Goal: Obtain resource: Download file/media

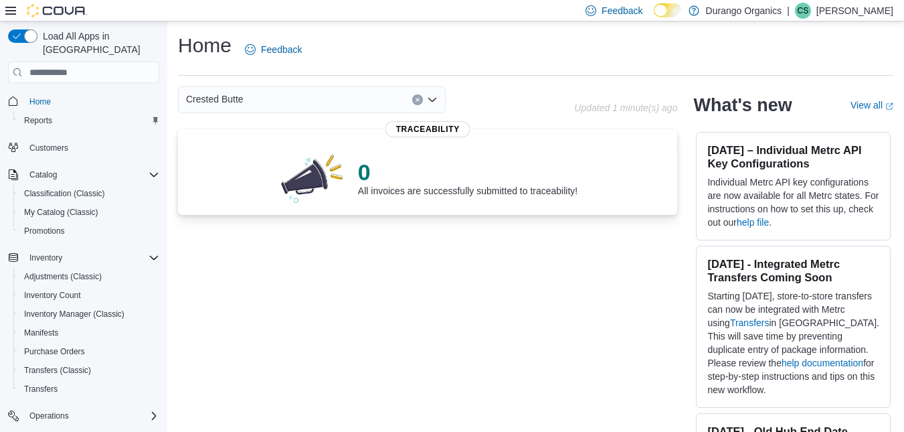
click at [421, 62] on div "Home Feedback" at bounding box center [535, 49] width 715 height 35
click at [414, 62] on div "Home Feedback" at bounding box center [535, 49] width 715 height 35
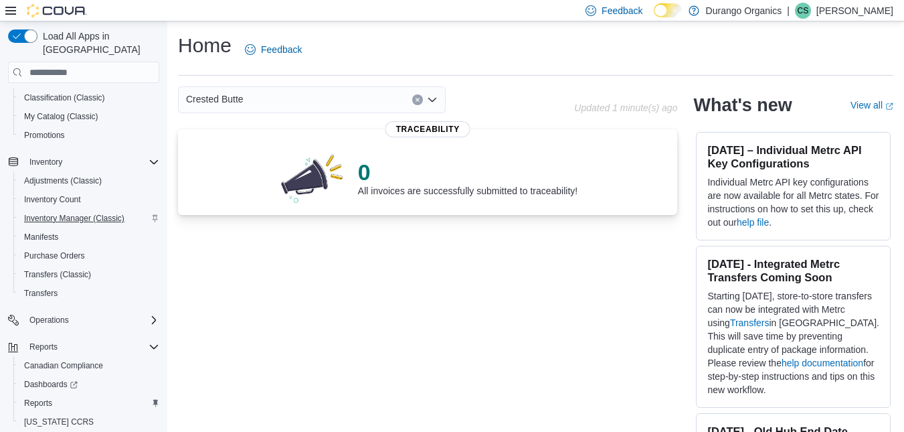
scroll to position [119, 0]
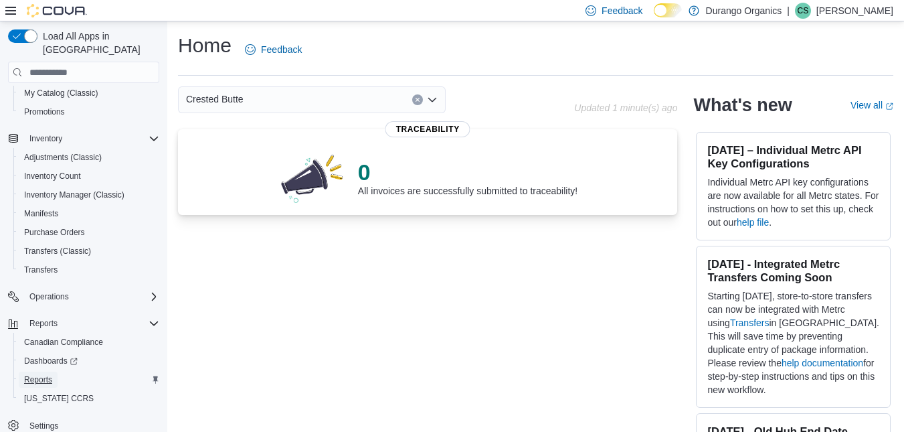
click at [40, 374] on span "Reports" at bounding box center [38, 379] width 28 height 11
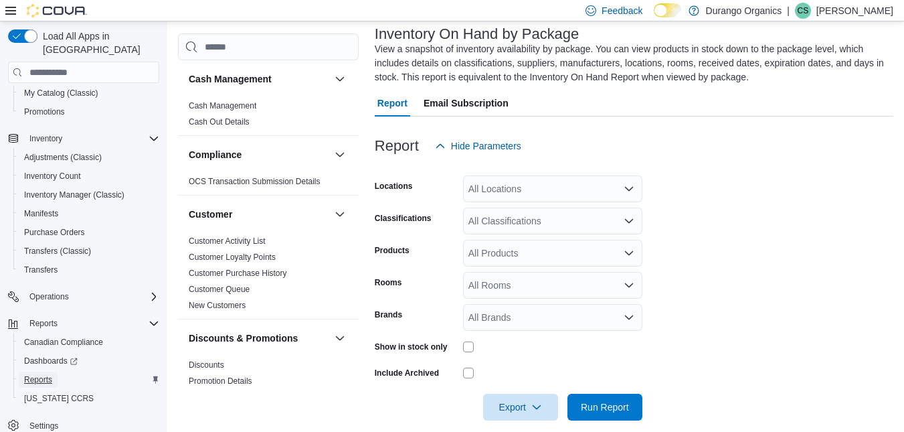
scroll to position [97, 0]
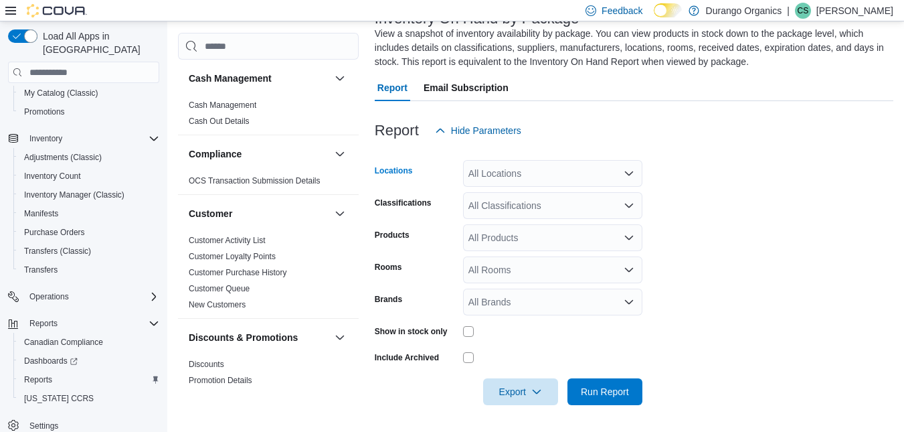
click at [594, 185] on div "All Locations" at bounding box center [552, 173] width 179 height 27
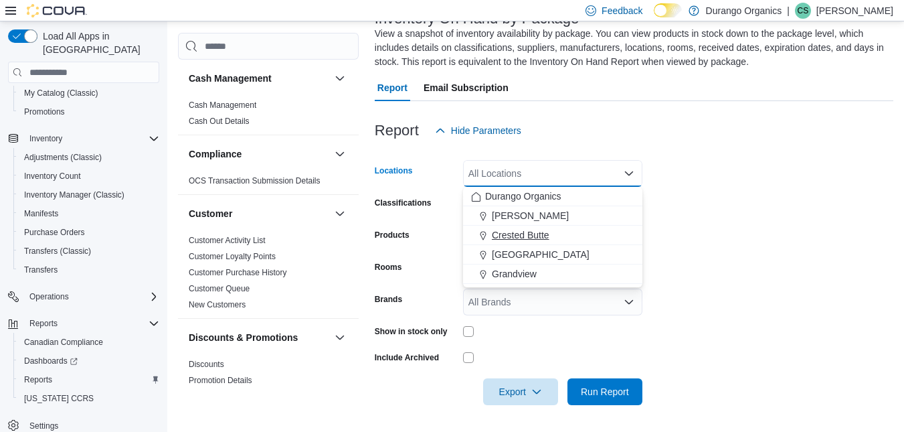
click at [543, 238] on span "Crested Butte" at bounding box center [521, 234] width 58 height 13
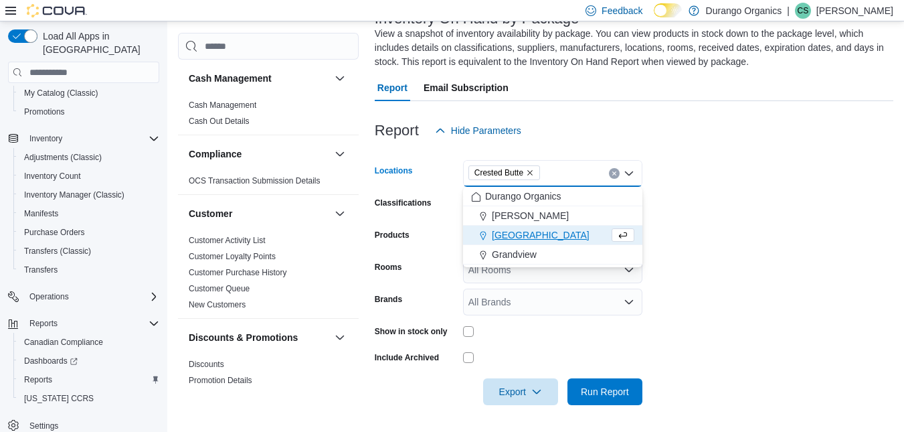
click at [699, 194] on form "Locations Crested Butte Combo box. Selected. Crested Butte. Press Backspace to …" at bounding box center [634, 274] width 519 height 261
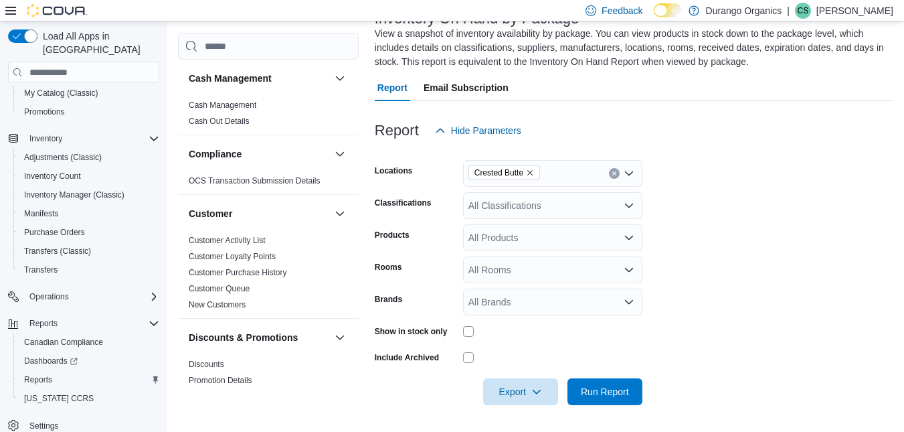
click at [569, 203] on div "All Classifications" at bounding box center [552, 205] width 179 height 27
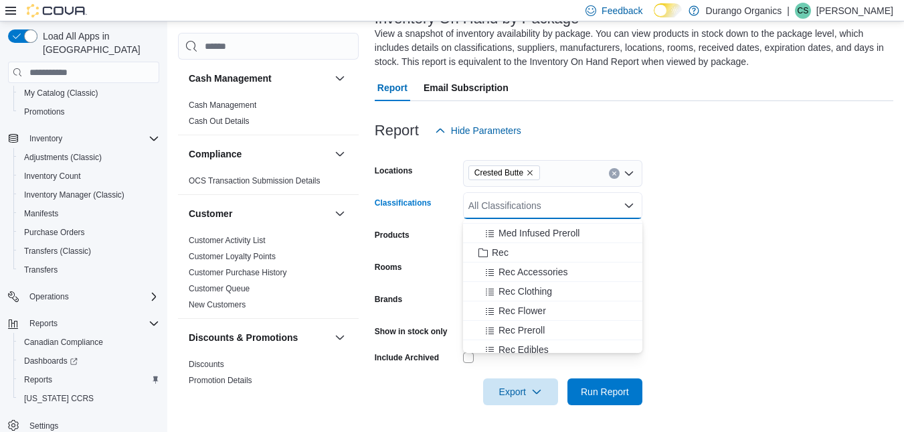
scroll to position [290, 0]
click at [537, 291] on span "Rec Clothing" at bounding box center [526, 287] width 54 height 13
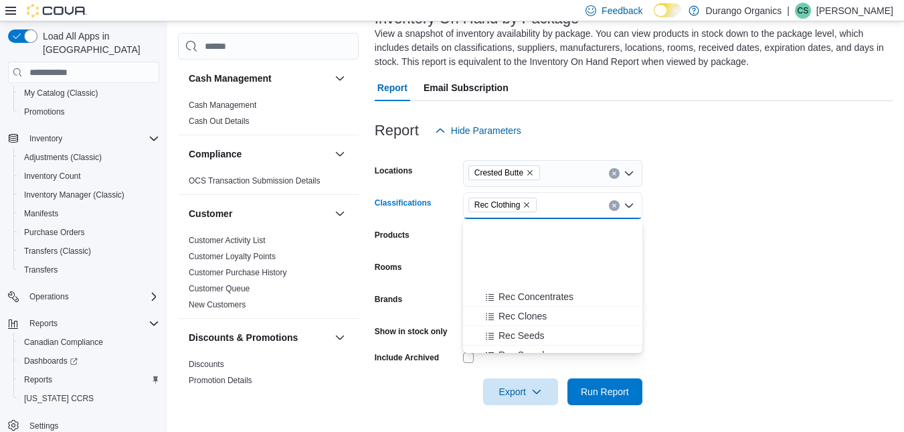
scroll to position [487, 0]
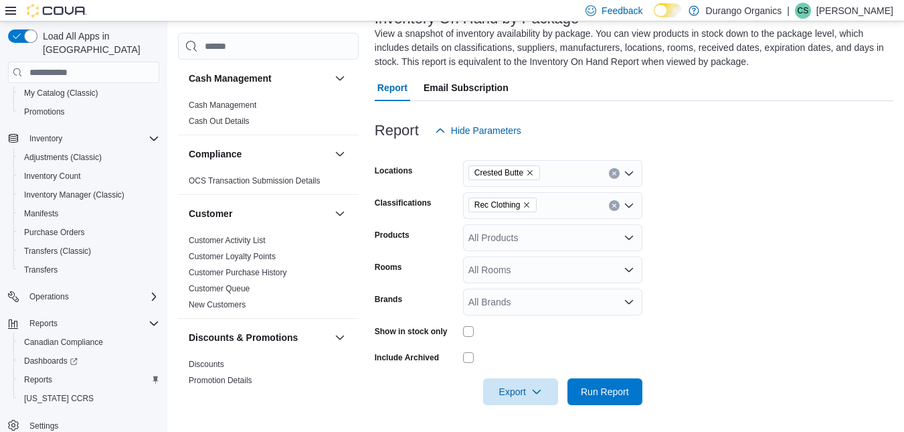
click at [704, 269] on form "Locations Crested Butte Classifications Rec Clothing Products All Products Room…" at bounding box center [634, 274] width 519 height 261
click at [587, 241] on div "All Products" at bounding box center [552, 237] width 179 height 27
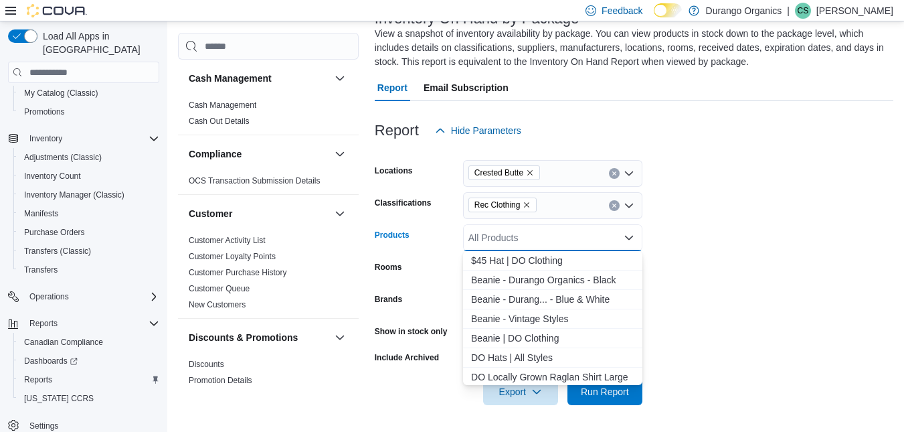
click at [731, 339] on form "Locations Crested Butte Classifications Rec Clothing Products All Products Comb…" at bounding box center [634, 274] width 519 height 261
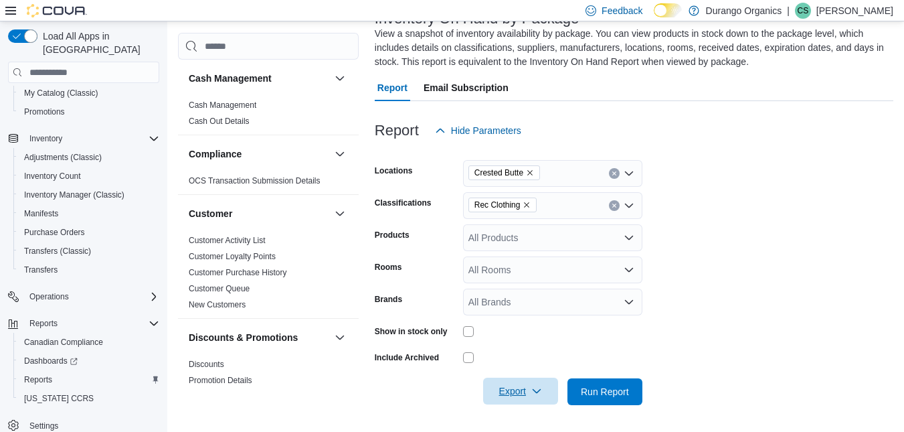
click at [528, 394] on span "Export" at bounding box center [520, 390] width 59 height 27
click at [526, 310] on span "Export to Excel" at bounding box center [523, 311] width 60 height 11
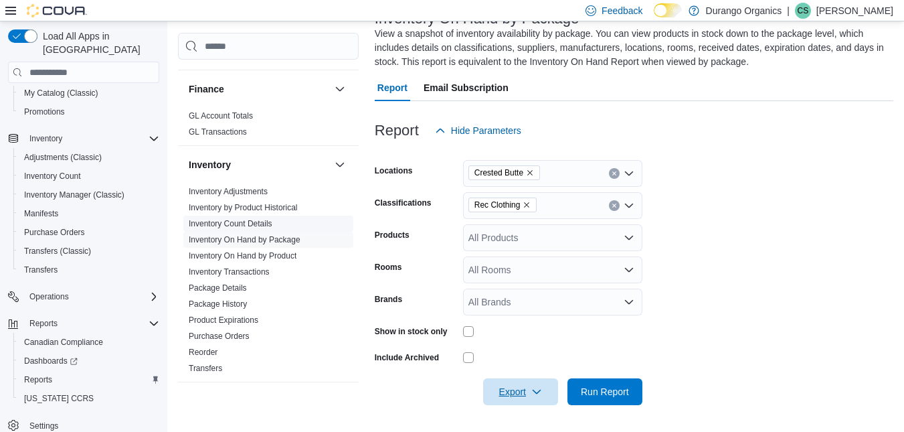
scroll to position [344, 0]
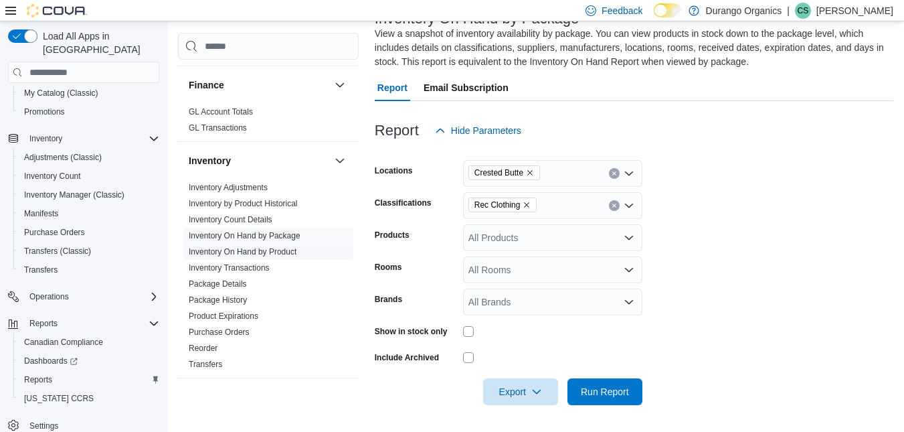
click at [261, 252] on link "Inventory On Hand by Product" at bounding box center [243, 251] width 108 height 9
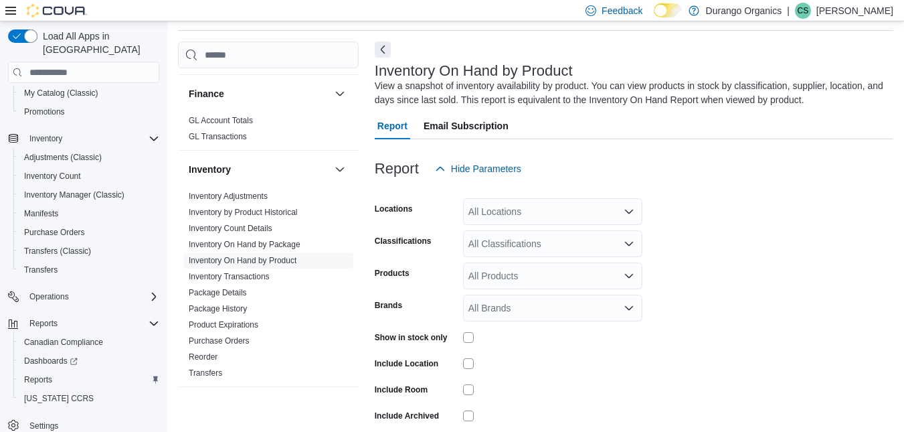
scroll to position [103, 0]
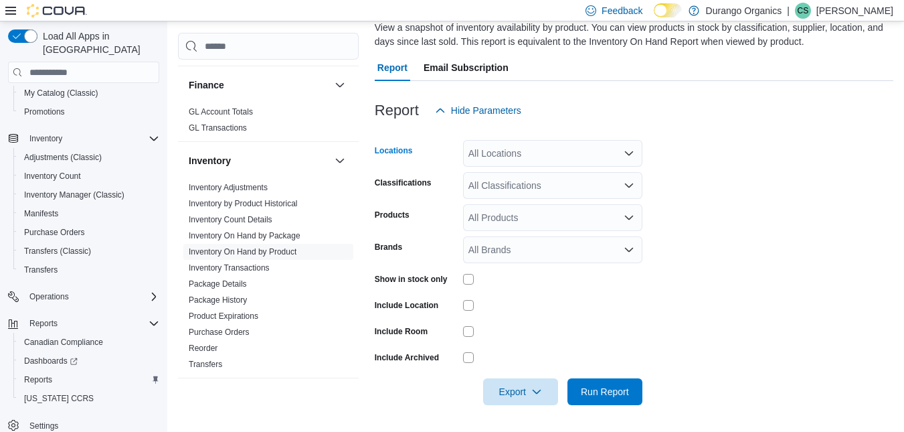
click at [550, 161] on div "All Locations" at bounding box center [552, 153] width 179 height 27
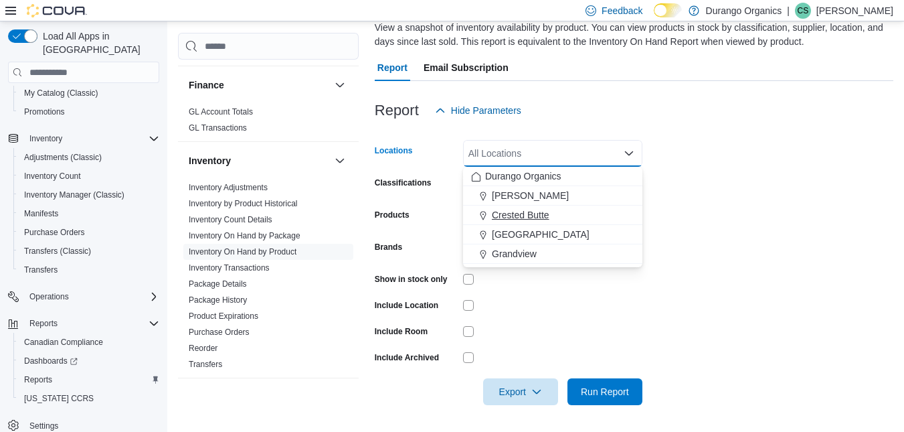
click at [539, 211] on span "Crested Butte" at bounding box center [521, 214] width 58 height 13
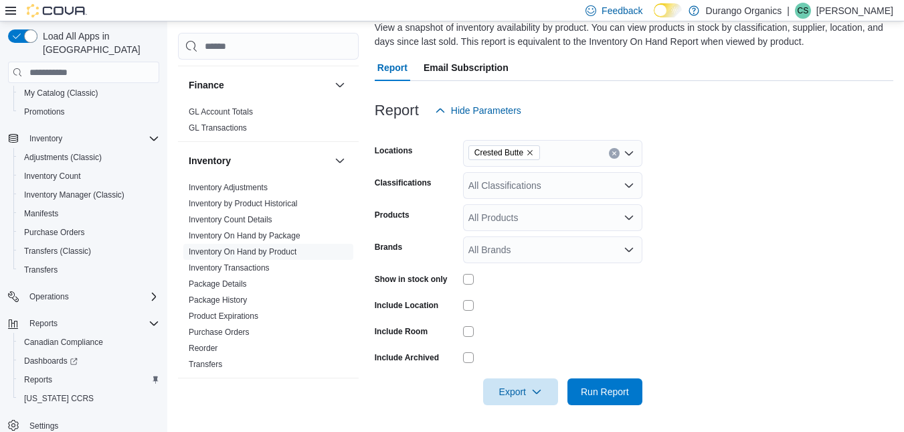
click at [722, 212] on form "Locations Crested Butte Classifications All Classifications Products All Produc…" at bounding box center [634, 264] width 519 height 281
click at [596, 181] on div "All Classifications" at bounding box center [552, 185] width 179 height 27
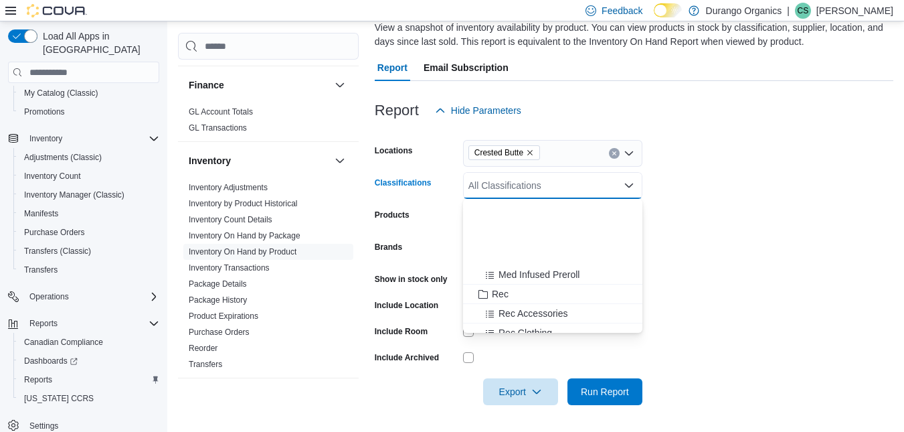
scroll to position [334, 0]
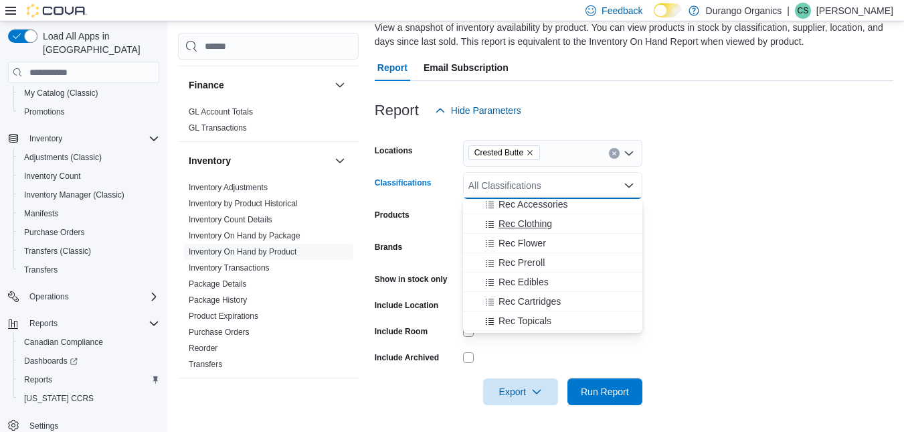
click at [523, 219] on span "Rec Clothing" at bounding box center [526, 223] width 54 height 13
click at [731, 221] on form "Locations Crested Butte Classifications Rec Clothing Combo box. Selected. Rec C…" at bounding box center [634, 264] width 519 height 281
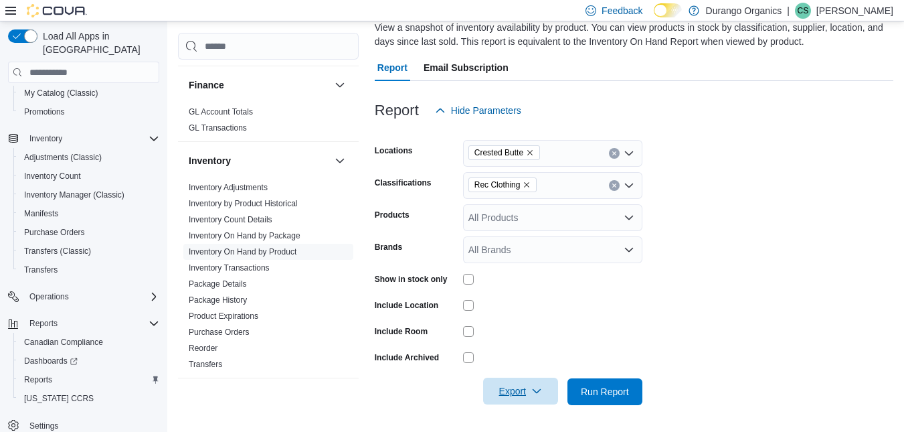
click at [525, 393] on span "Export" at bounding box center [520, 390] width 59 height 27
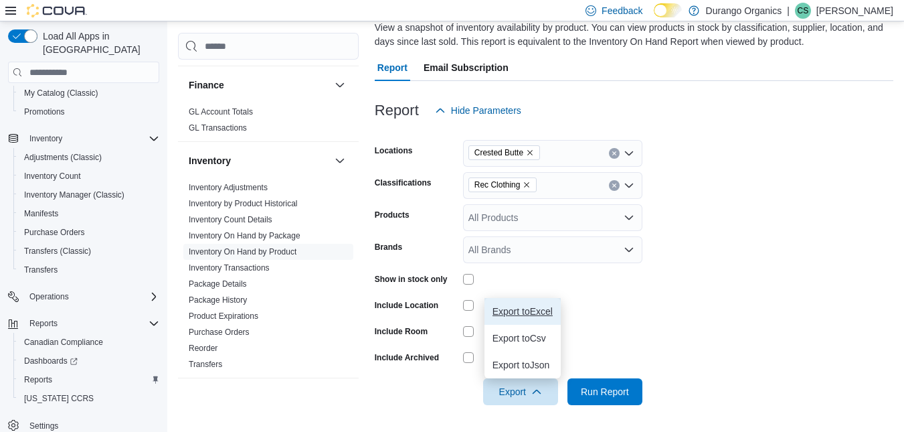
click at [515, 315] on span "Export to Excel" at bounding box center [523, 311] width 60 height 11
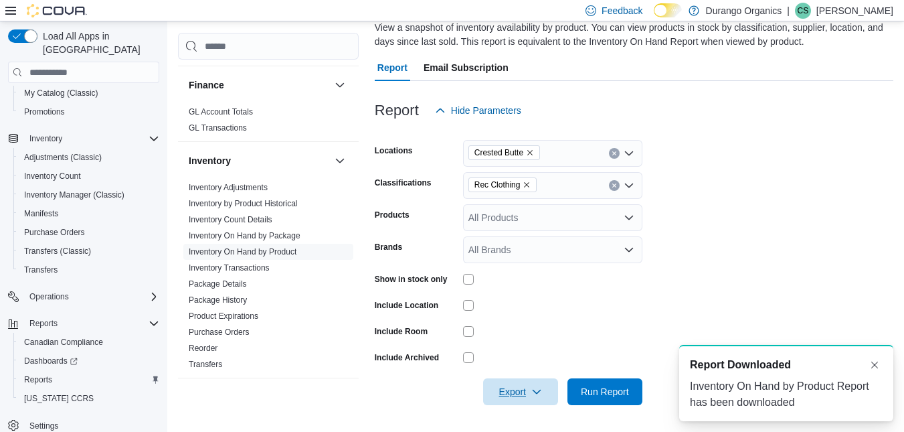
scroll to position [0, 0]
